Goal: Check status: Check status

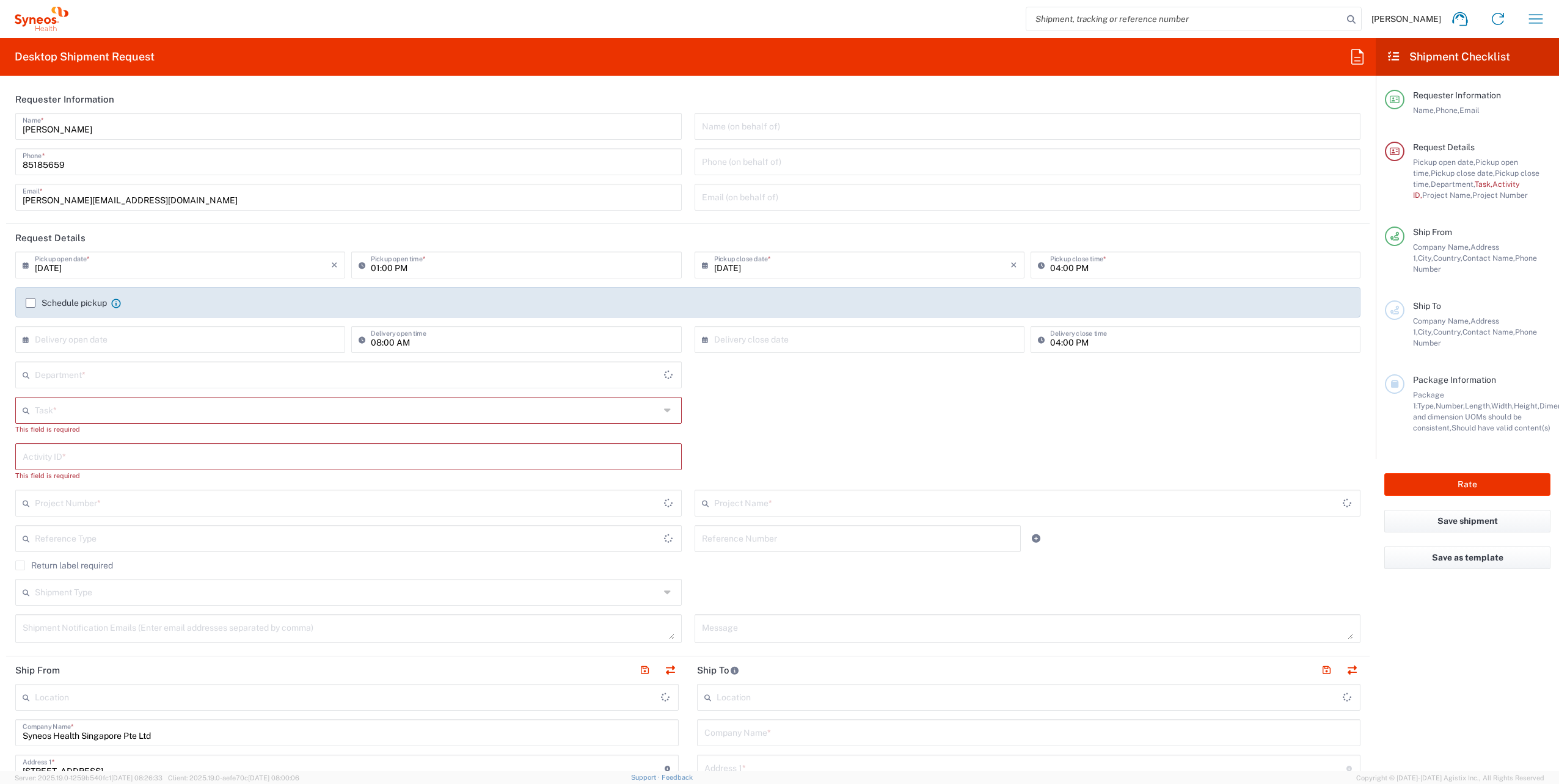
type input "4510"
type input "[GEOGRAPHIC_DATA]"
click at [1529, 20] on icon "button" at bounding box center [1536, 19] width 20 height 20
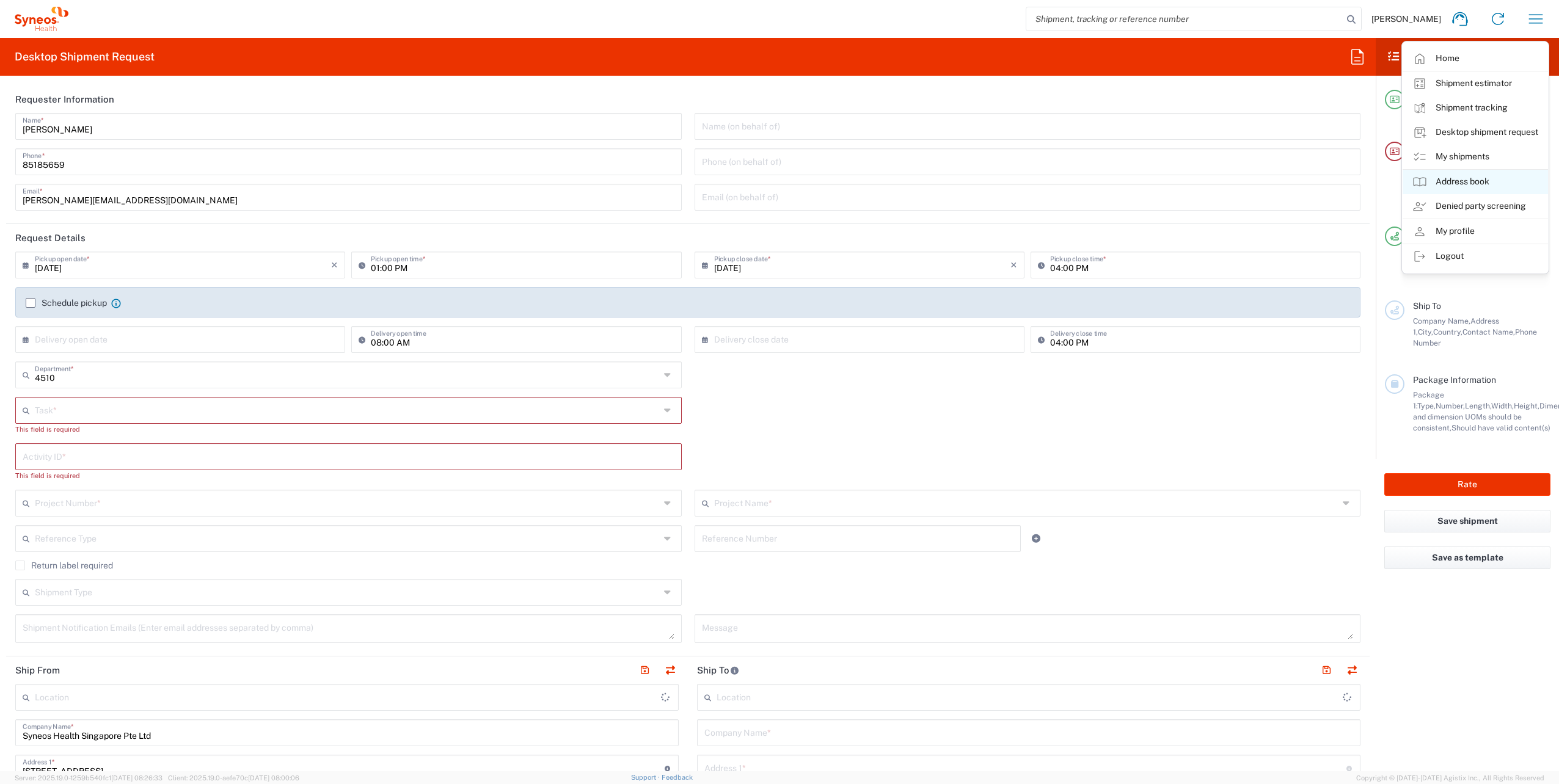
type input "Syneos Health Singapore PteLtd"
click at [1472, 159] on link "My shipments" at bounding box center [1475, 157] width 146 height 24
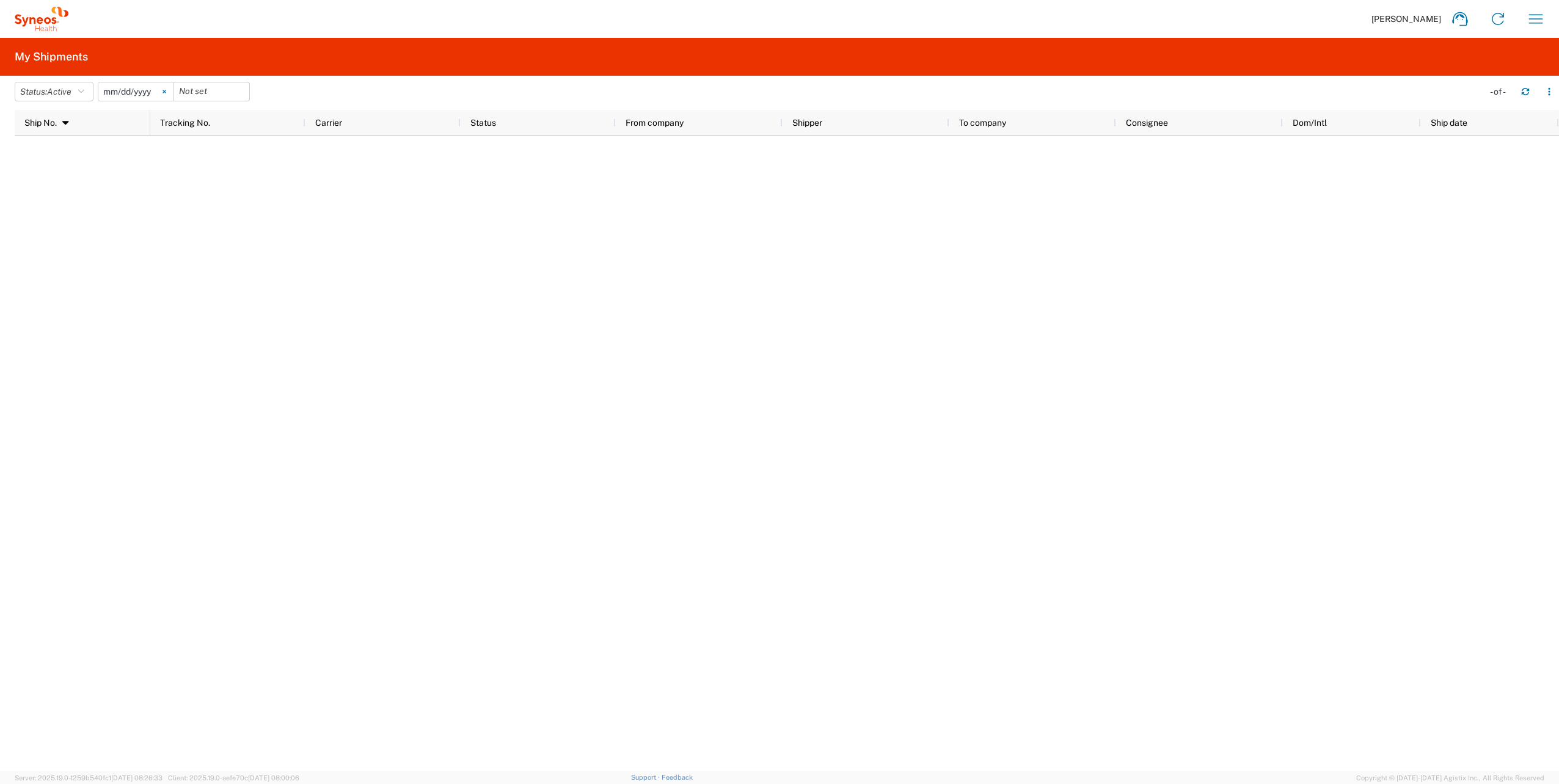
click at [166, 93] on icon at bounding box center [164, 92] width 4 height 4
click at [84, 92] on icon "button" at bounding box center [81, 92] width 6 height 9
click at [67, 151] on span "All" at bounding box center [86, 156] width 143 height 19
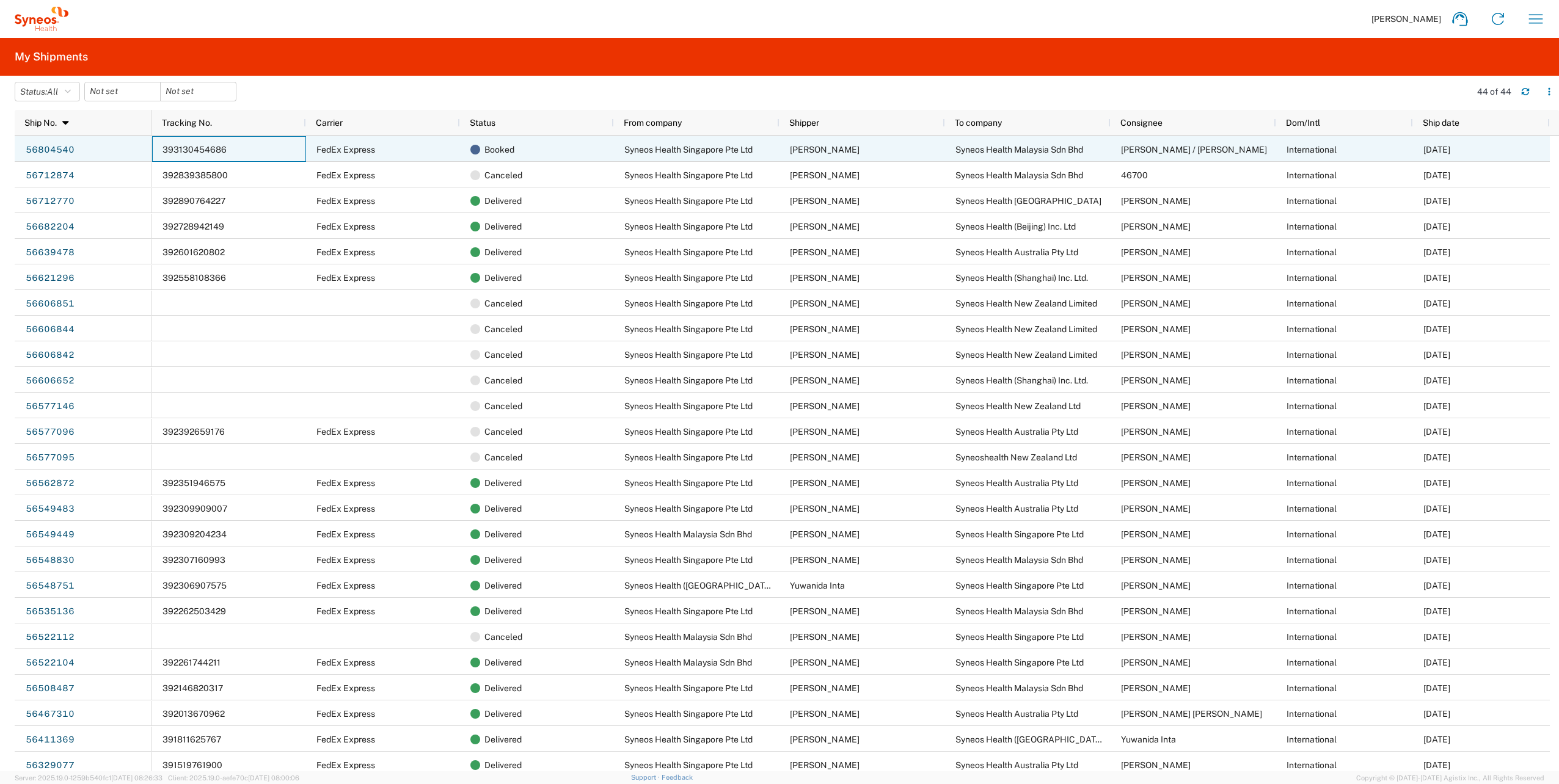
click at [260, 147] on div "393130454686" at bounding box center [228, 149] width 154 height 26
